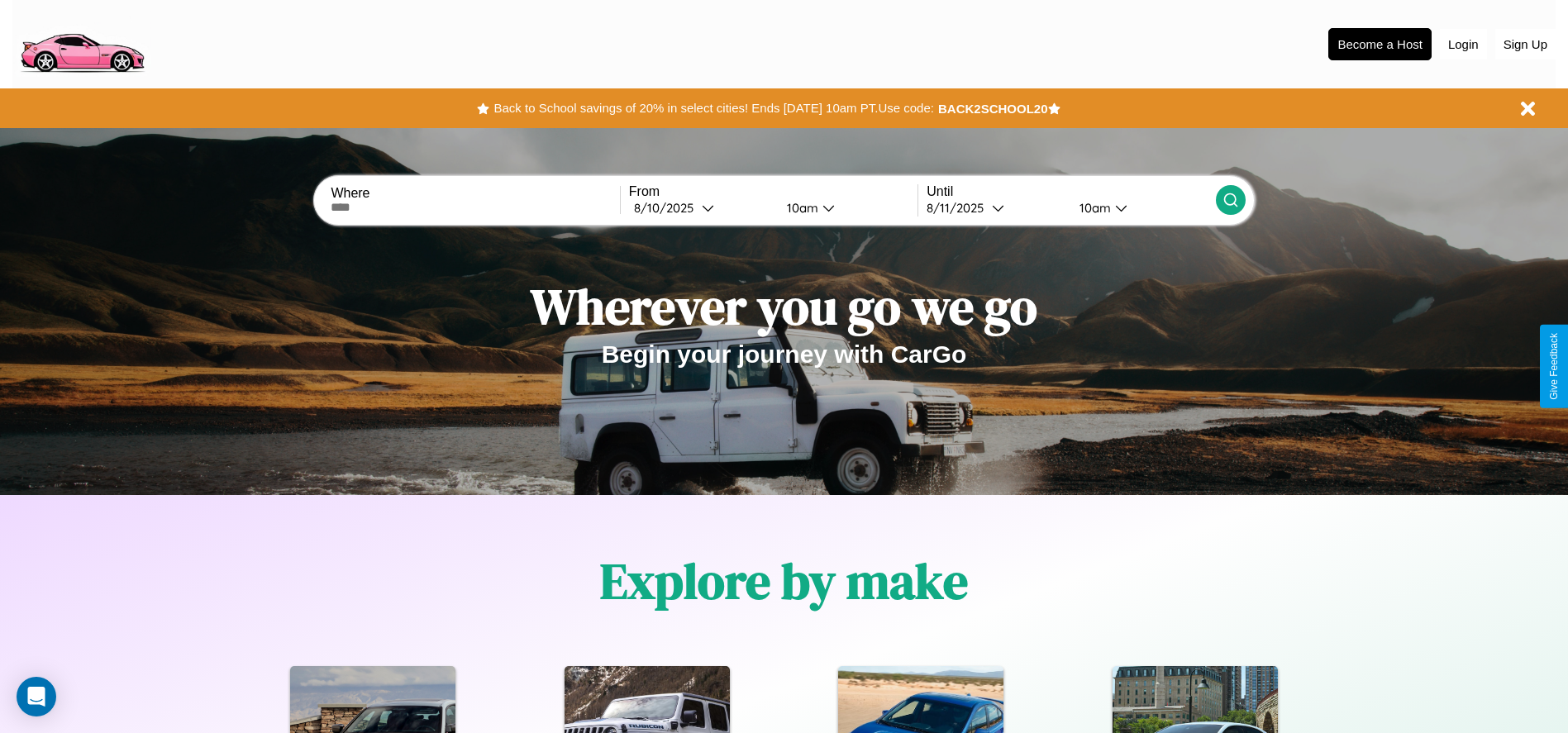
scroll to position [343, 0]
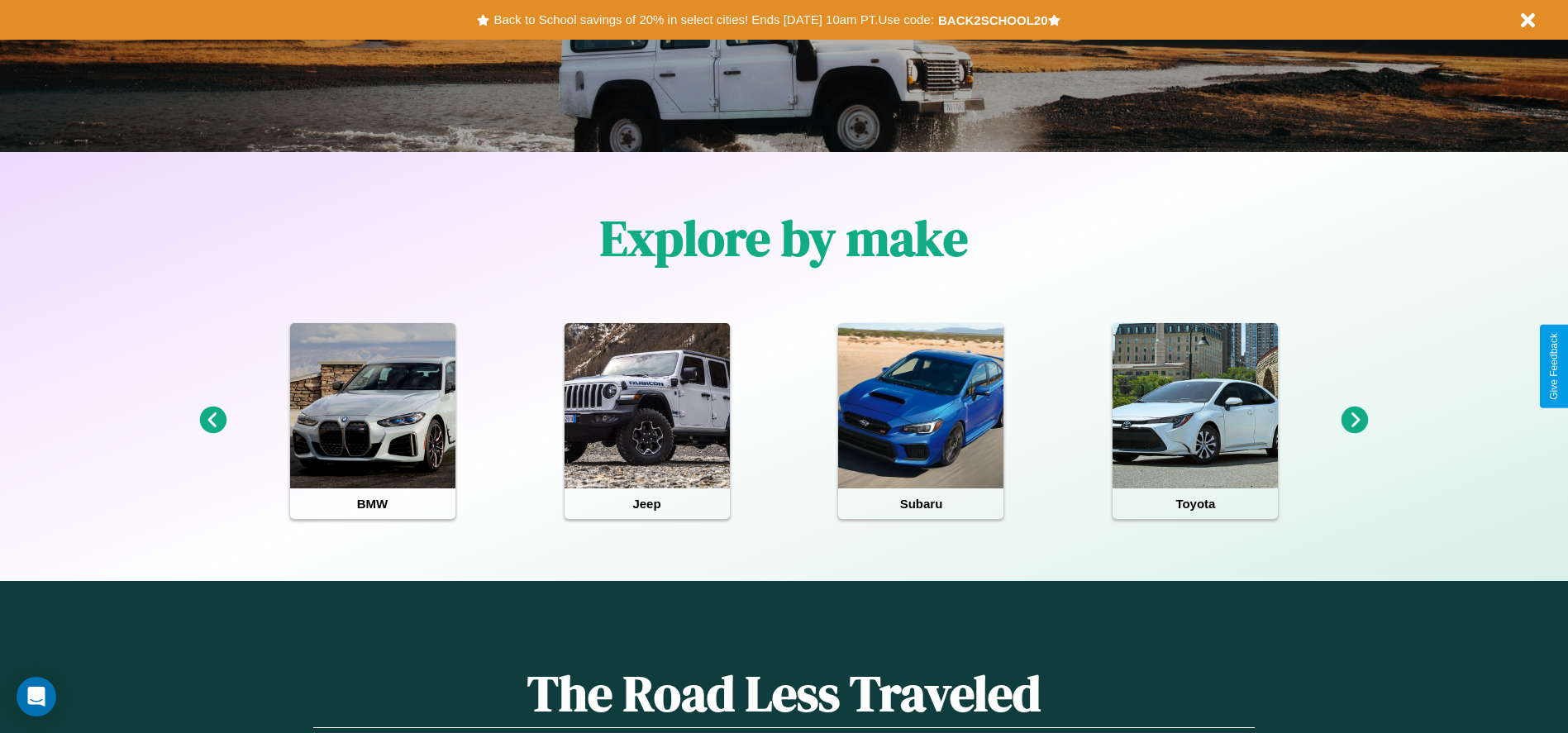
click at [1354, 421] on icon at bounding box center [1354, 421] width 27 height 27
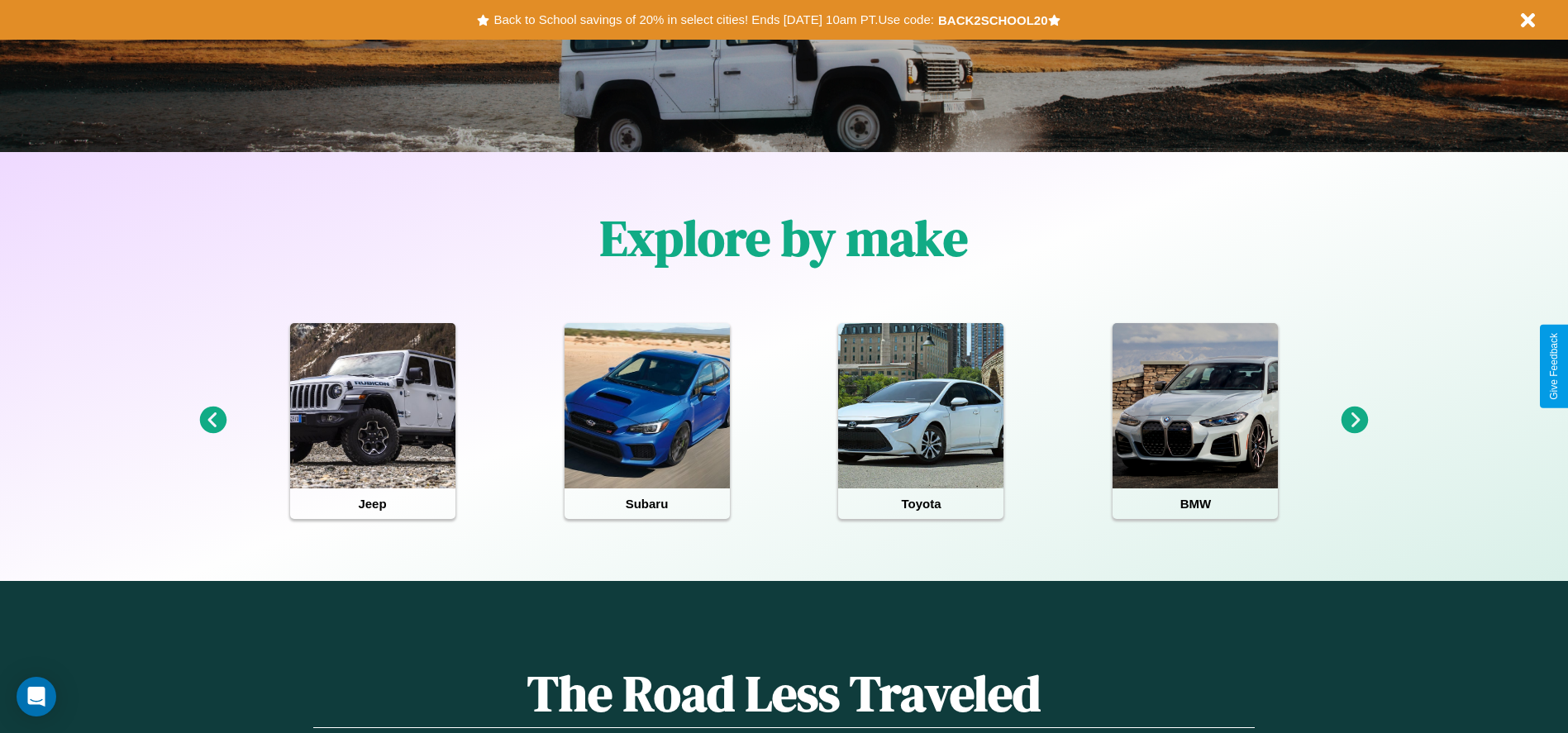
click at [213, 421] on icon at bounding box center [213, 421] width 27 height 27
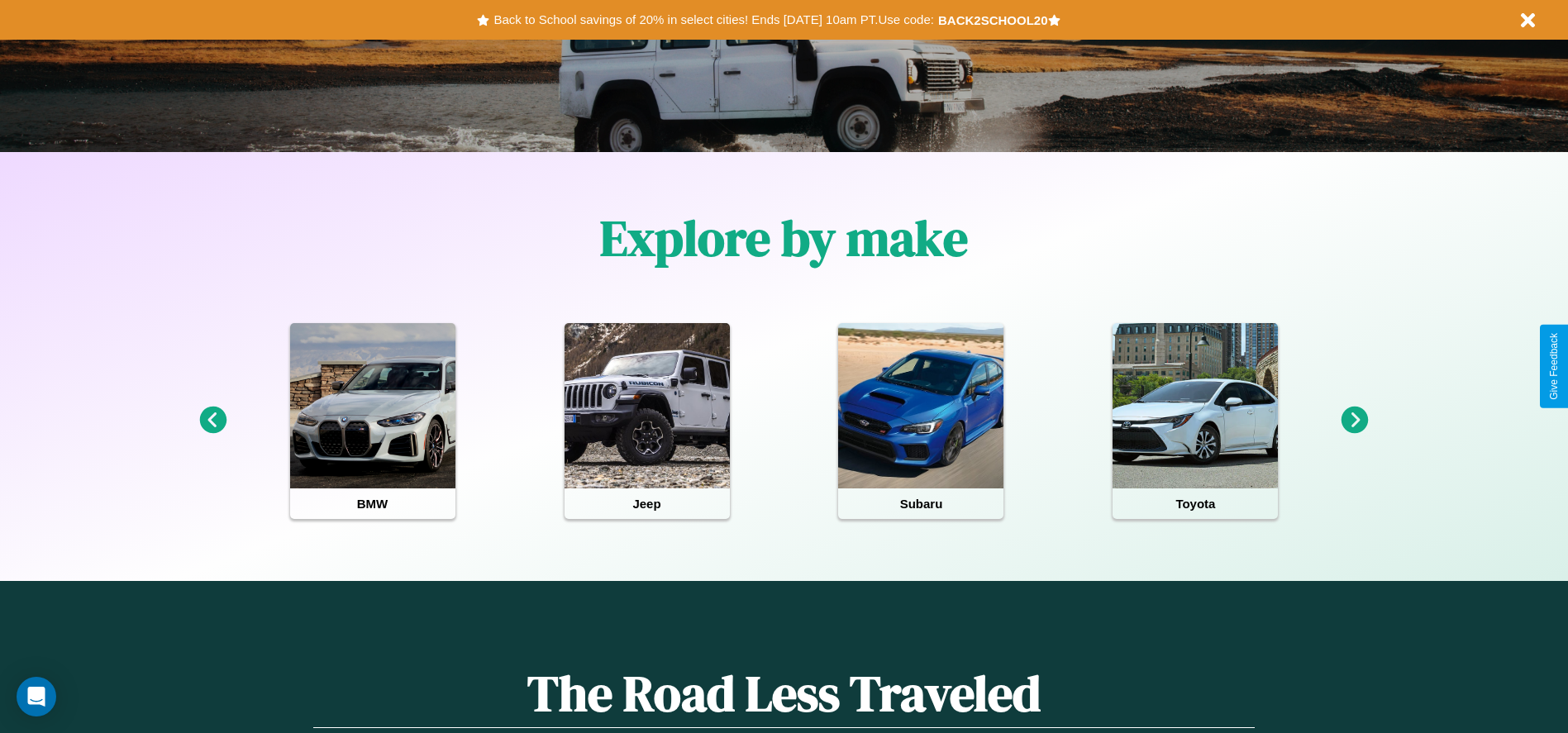
click at [1354, 421] on icon at bounding box center [1354, 421] width 27 height 27
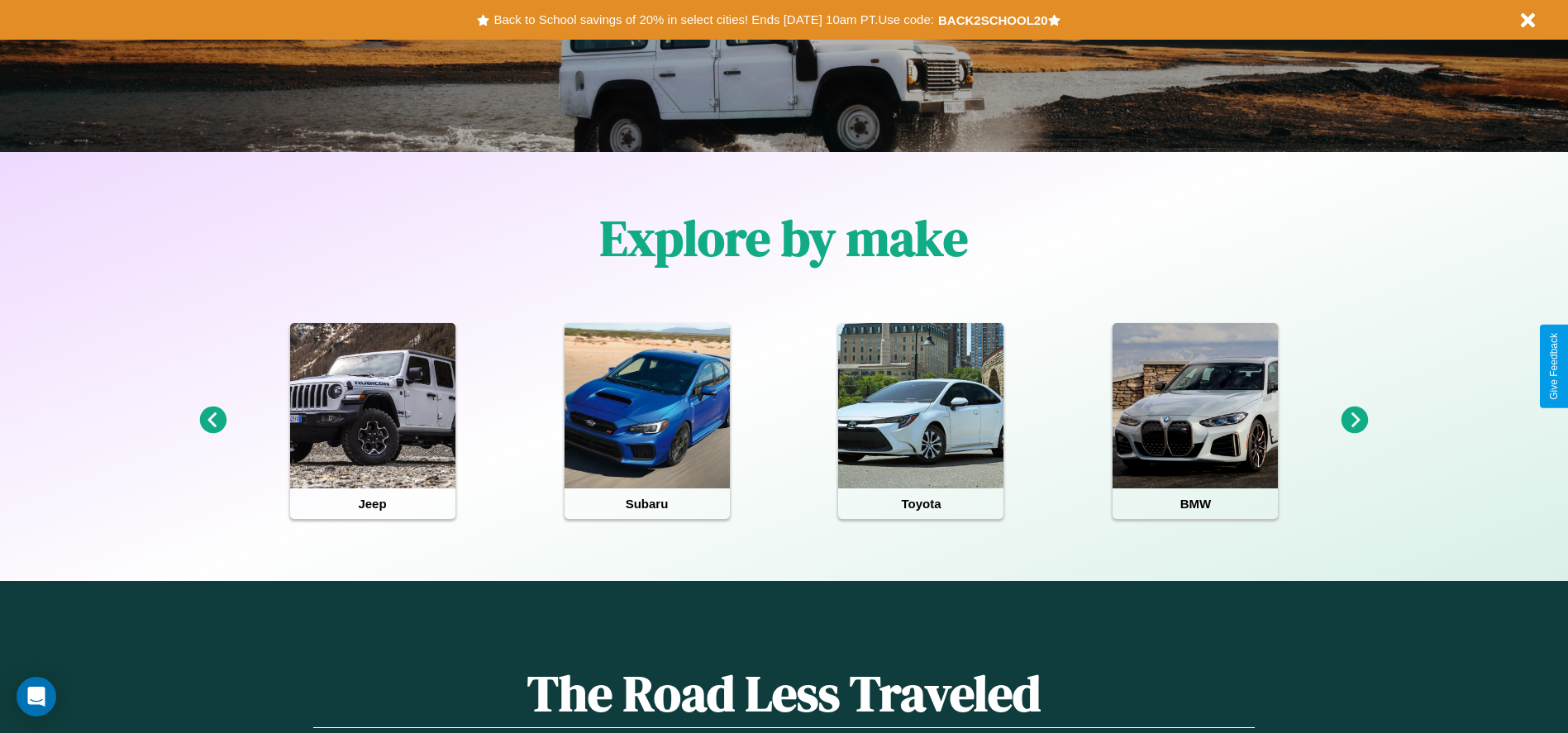
click at [1354, 421] on icon at bounding box center [1354, 421] width 27 height 27
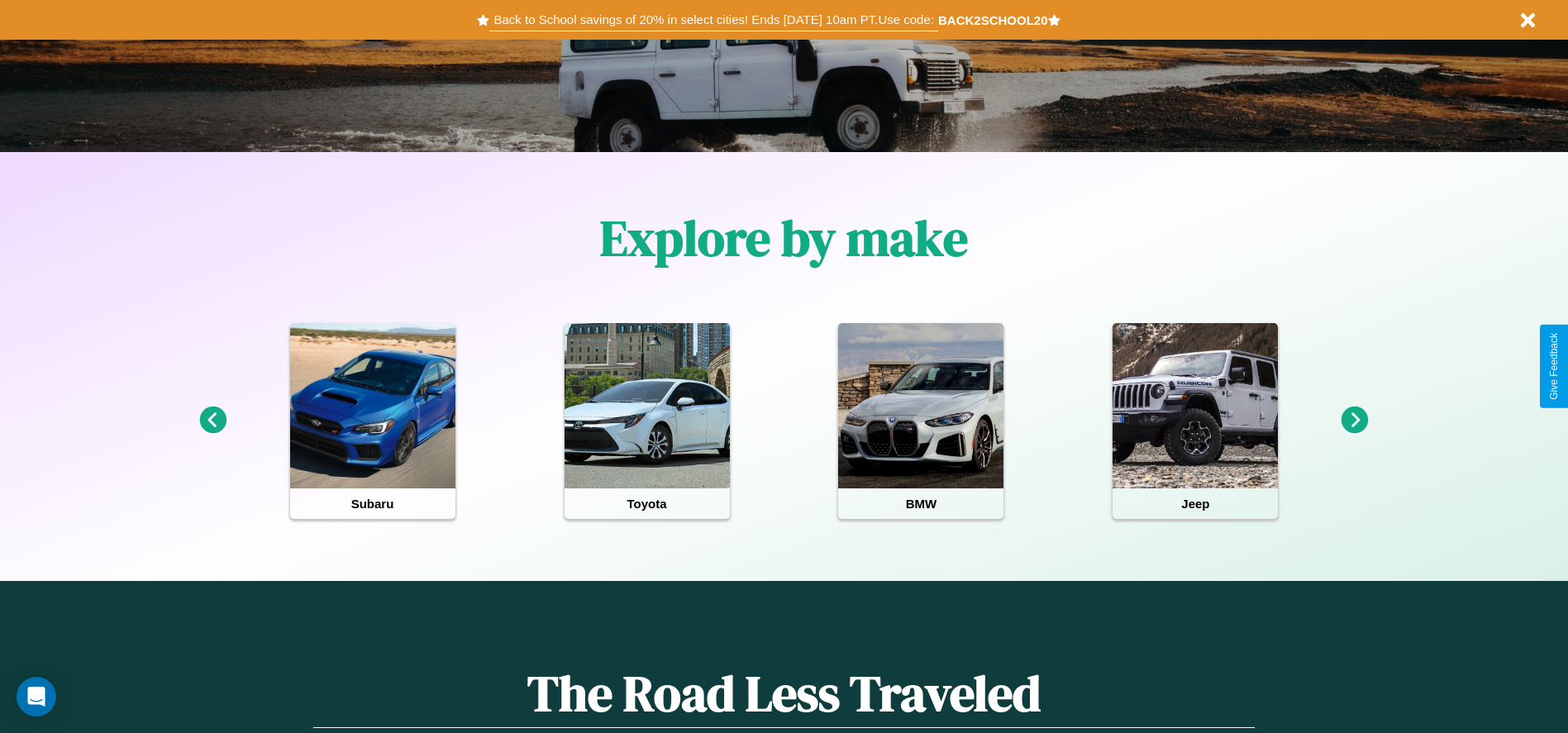
click at [713, 20] on button "Back to School savings of 20% in select cities! Ends [DATE] 10am PT. Use code:" at bounding box center [712, 20] width 448 height 23
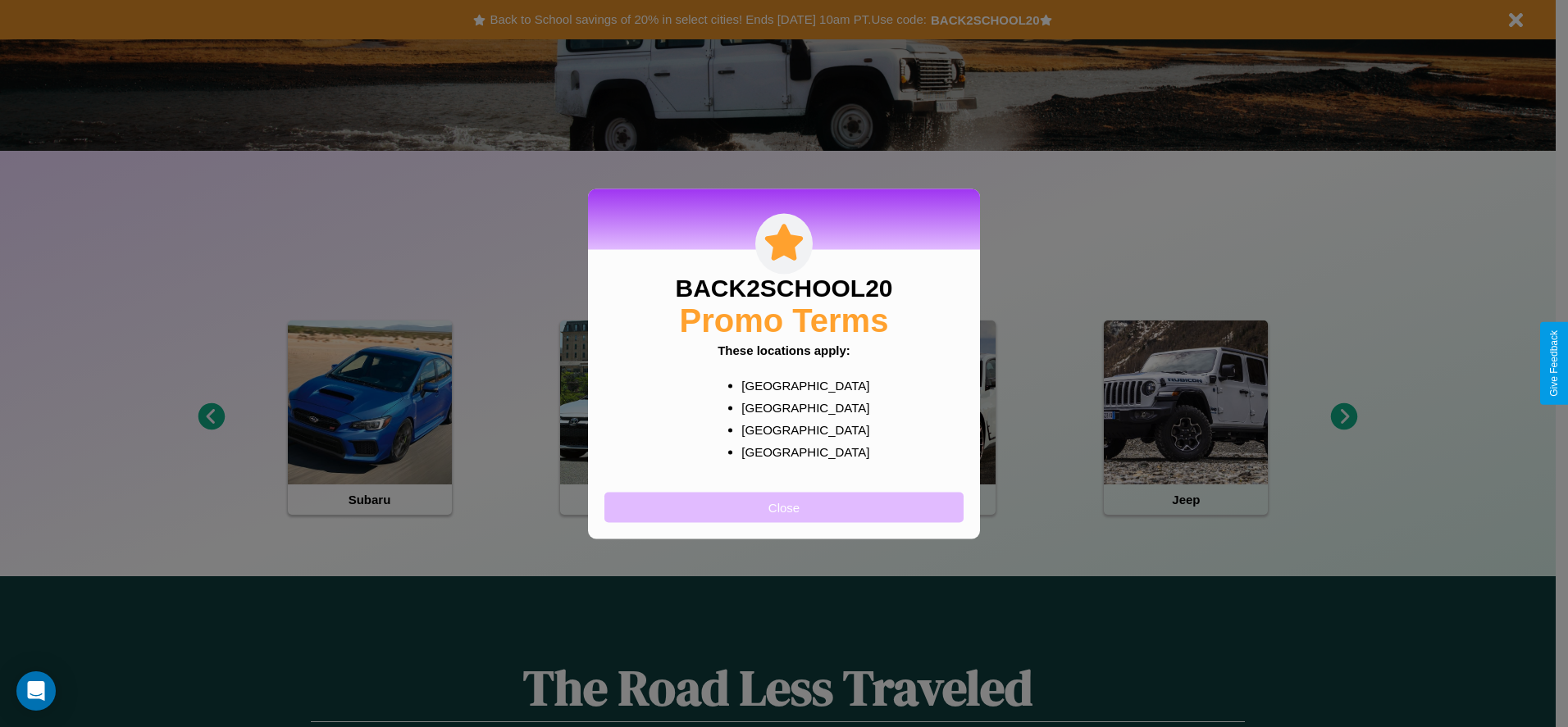
click at [784, 506] on button "Close" at bounding box center [784, 507] width 359 height 31
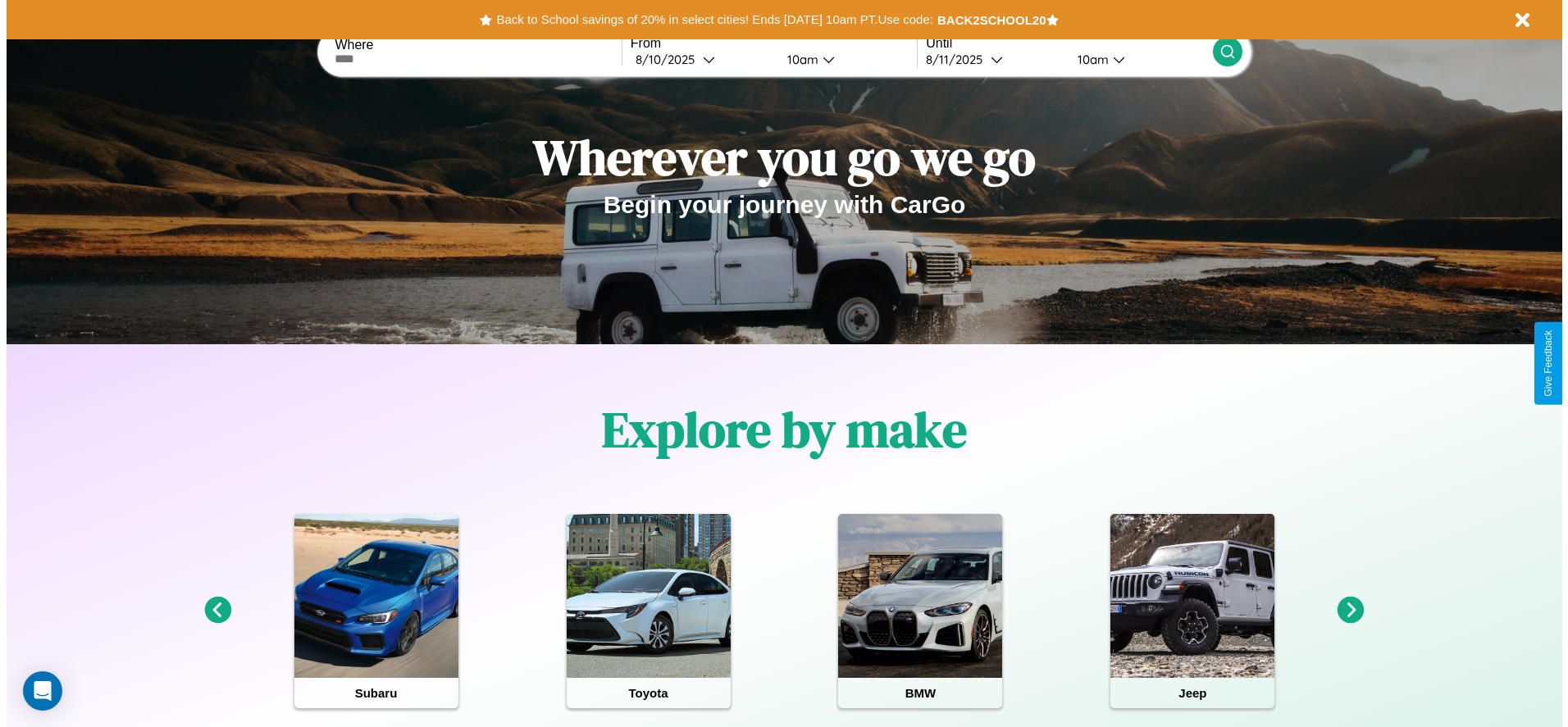
scroll to position [0, 0]
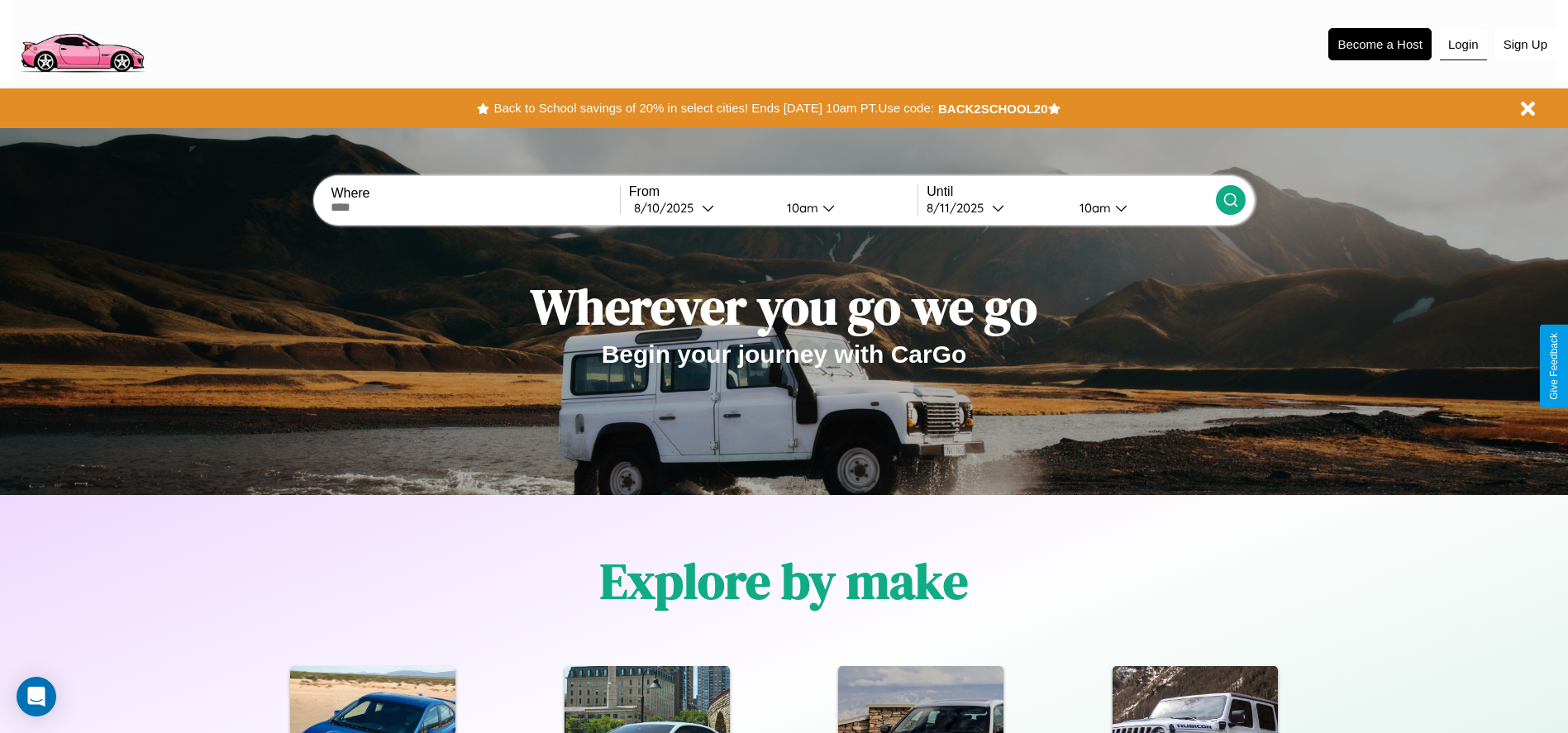
click at [1463, 44] on button "Login" at bounding box center [1463, 44] width 47 height 31
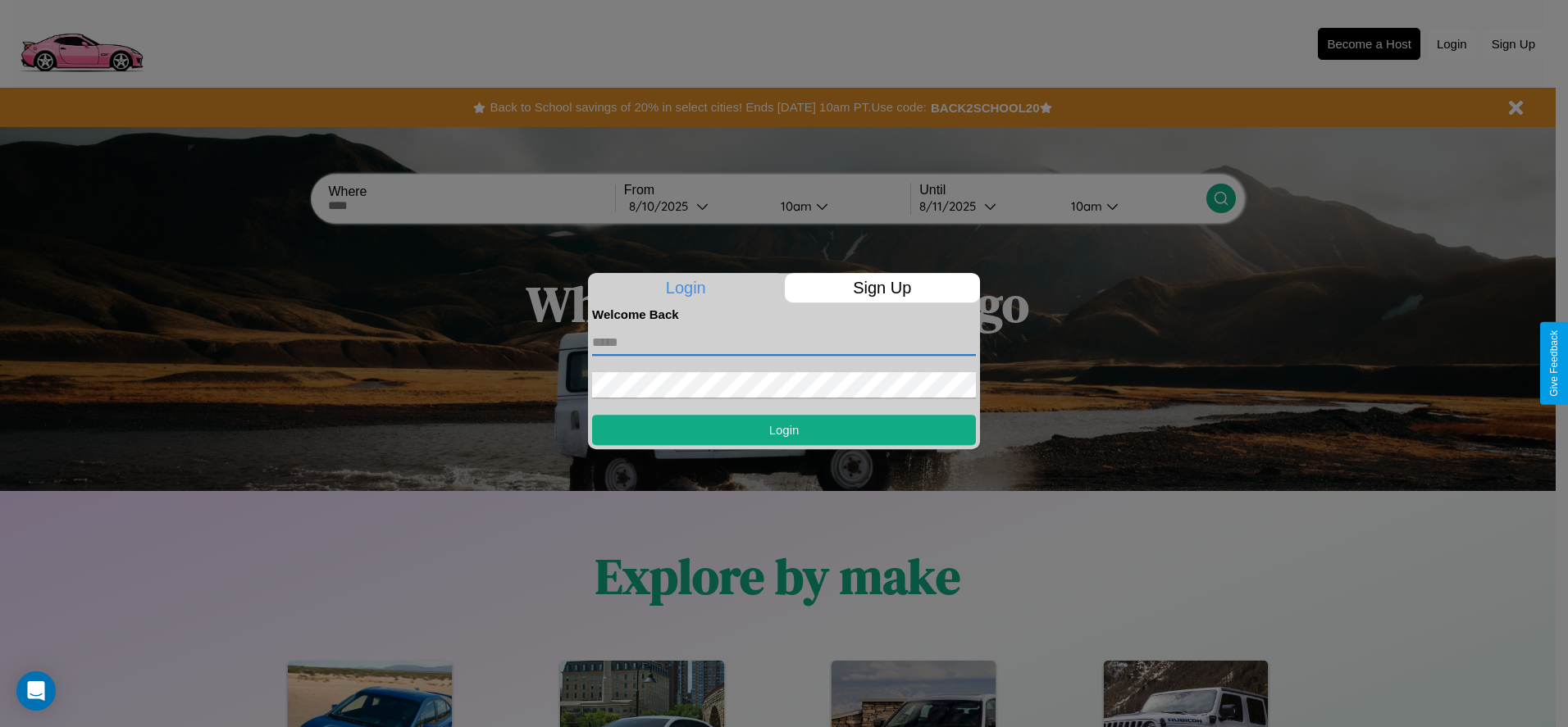
click at [784, 341] on input "text" at bounding box center [784, 342] width 384 height 26
type input "**********"
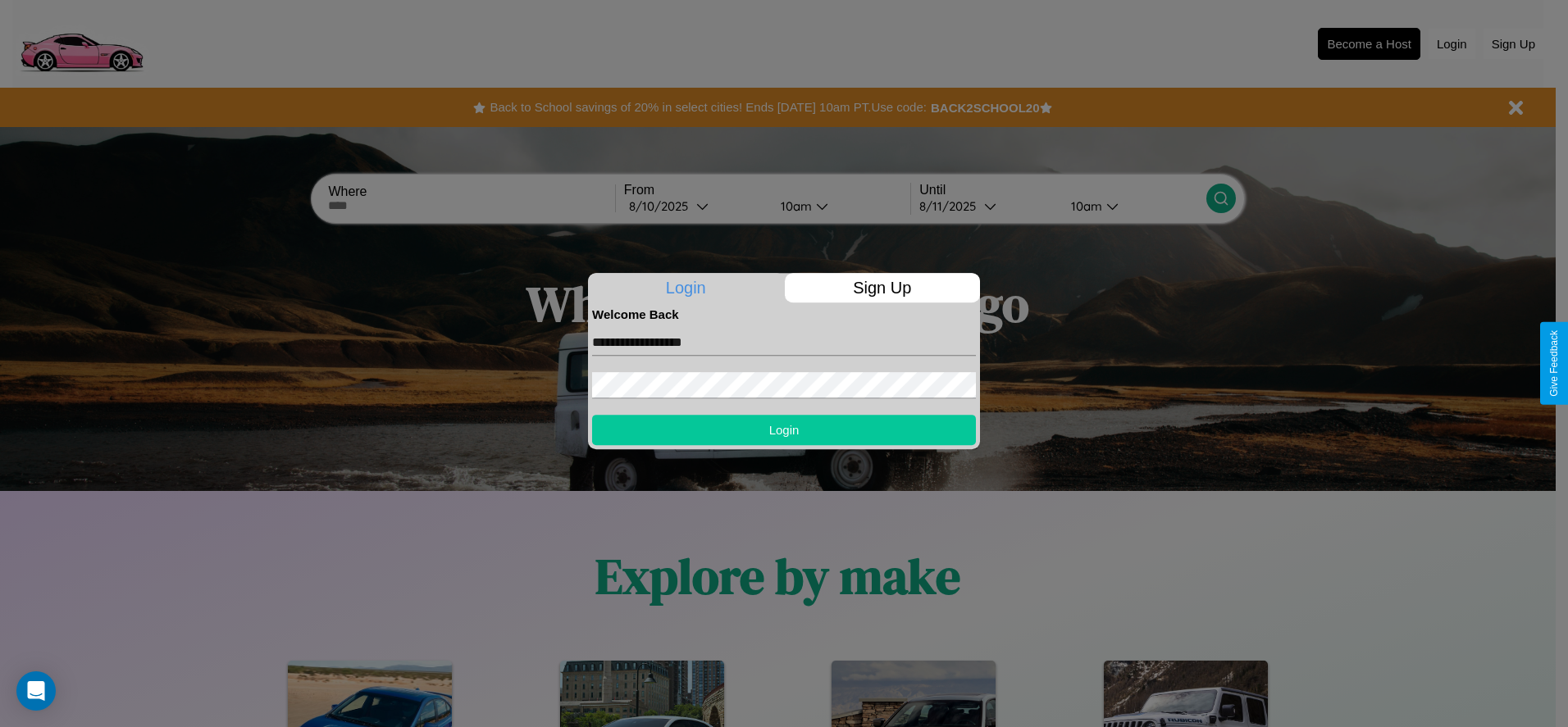
click at [784, 430] on button "Login" at bounding box center [784, 431] width 384 height 31
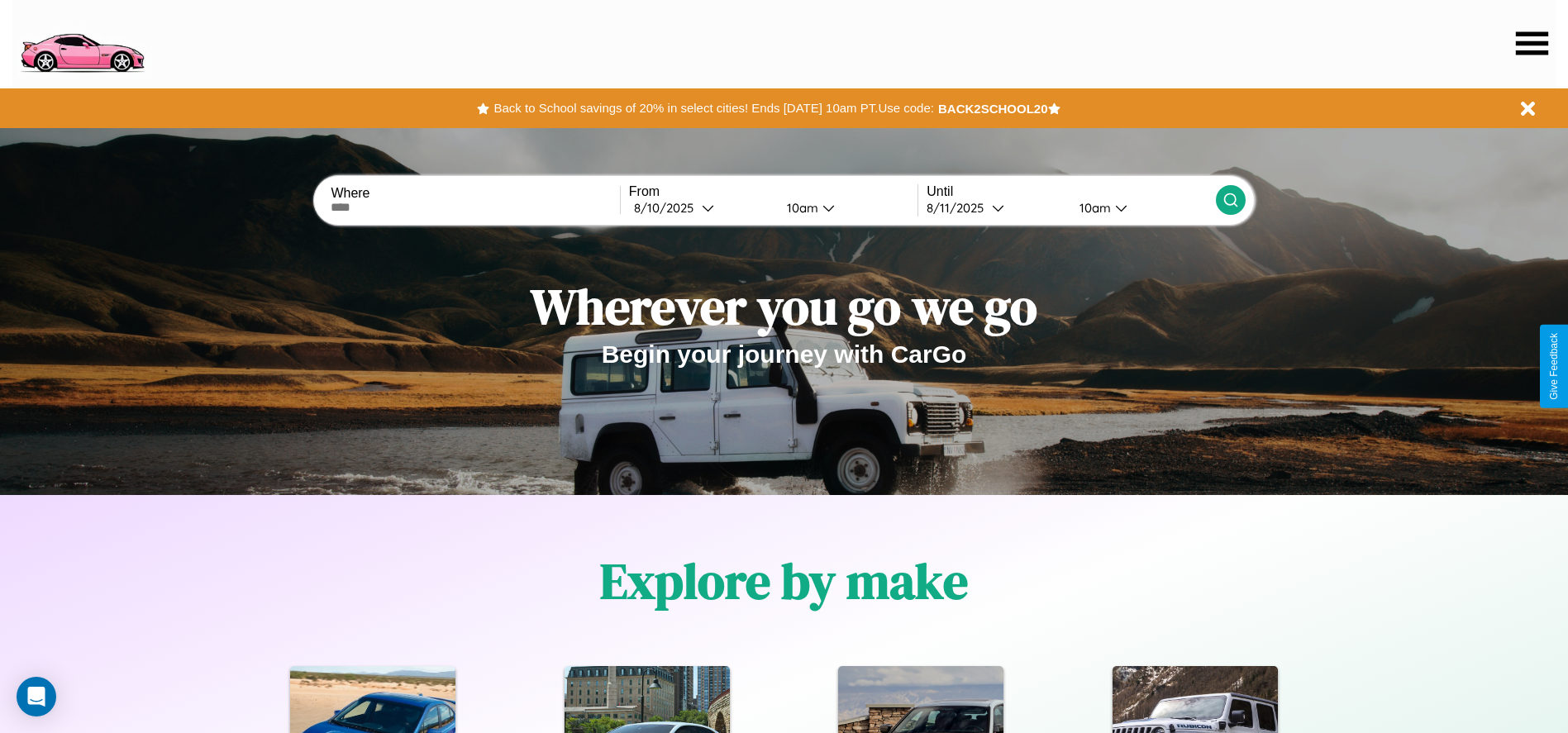
click at [1531, 43] on icon at bounding box center [1531, 43] width 32 height 23
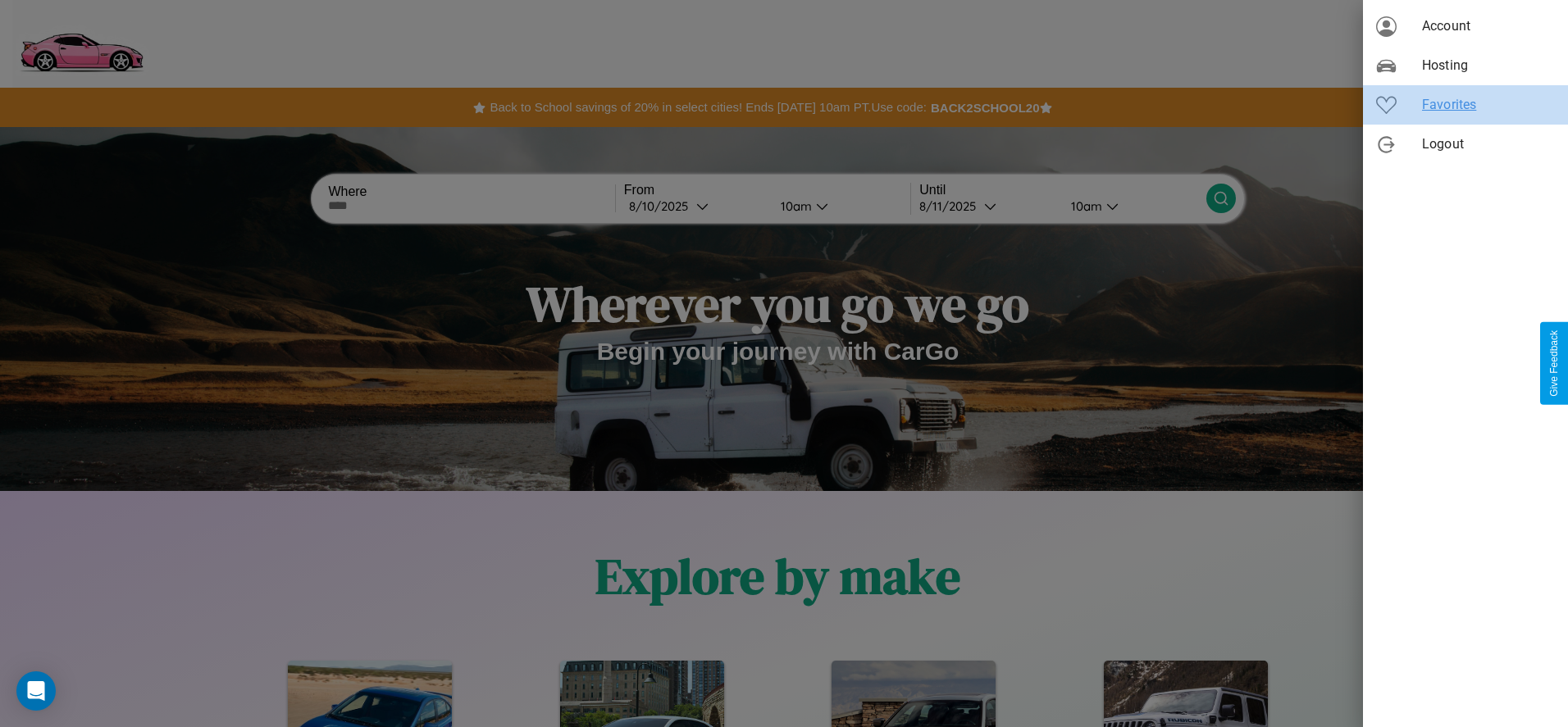
click at [1466, 105] on span "Favorites" at bounding box center [1488, 105] width 132 height 20
